Goal: Task Accomplishment & Management: Use online tool/utility

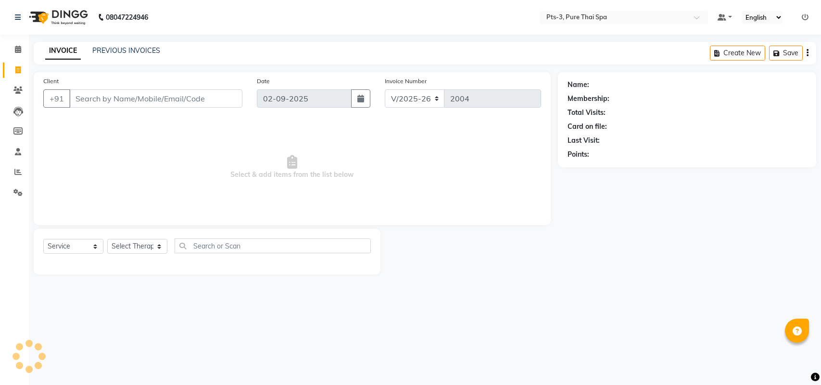
select select "6461"
select select "service"
click at [21, 92] on icon at bounding box center [17, 90] width 9 height 7
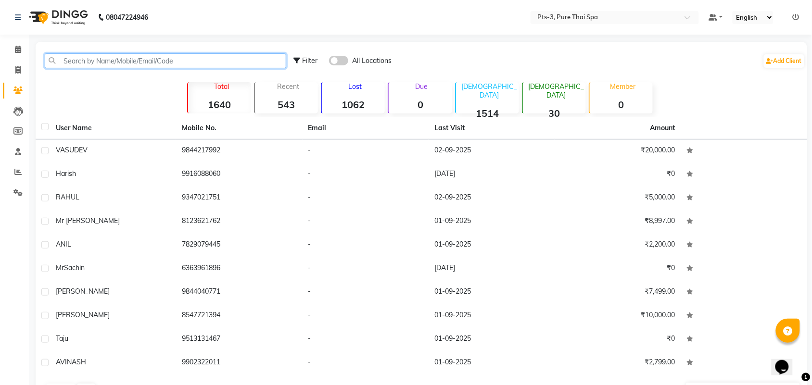
click at [102, 65] on input "text" at bounding box center [165, 60] width 241 height 15
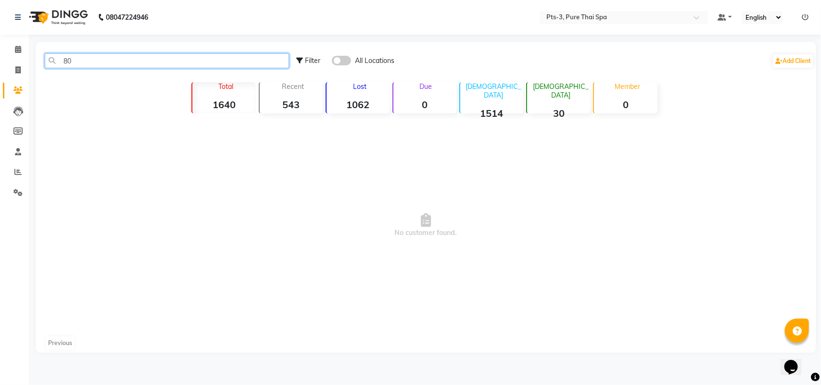
type input "8"
type input "7"
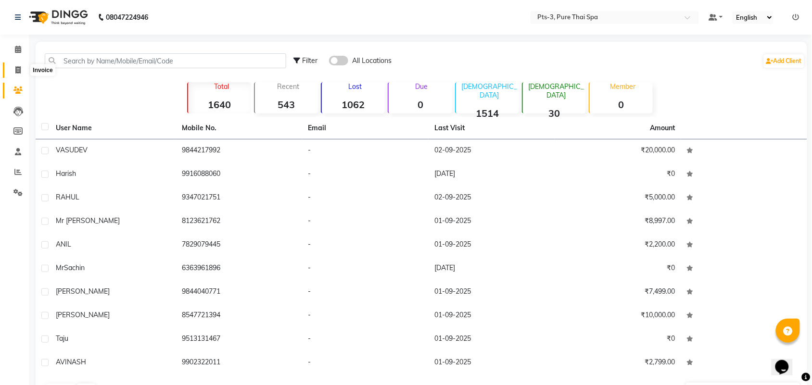
click at [18, 65] on span at bounding box center [18, 70] width 17 height 11
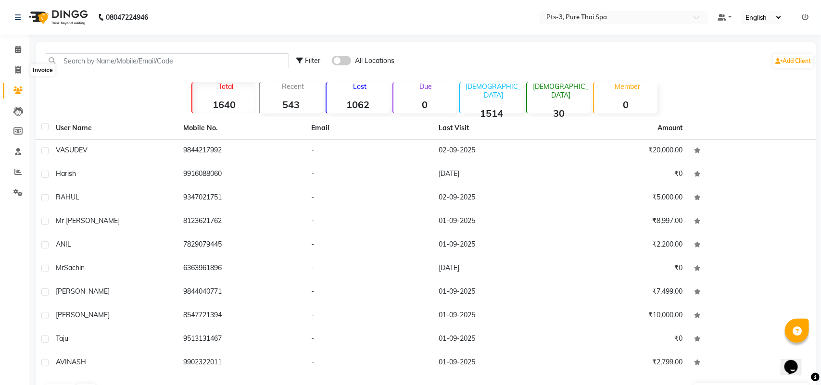
select select "6461"
select select "service"
